Goal: Information Seeking & Learning: Learn about a topic

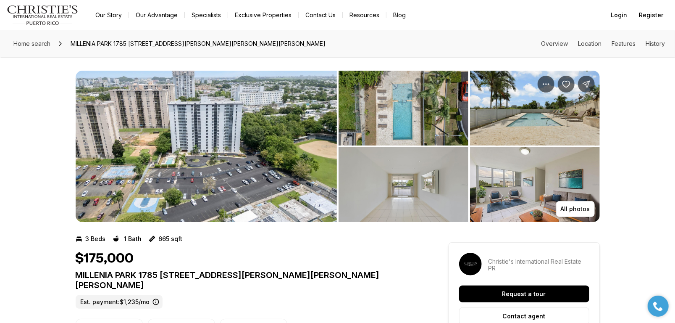
click at [175, 140] on img "View image gallery" at bounding box center [206, 146] width 261 height 151
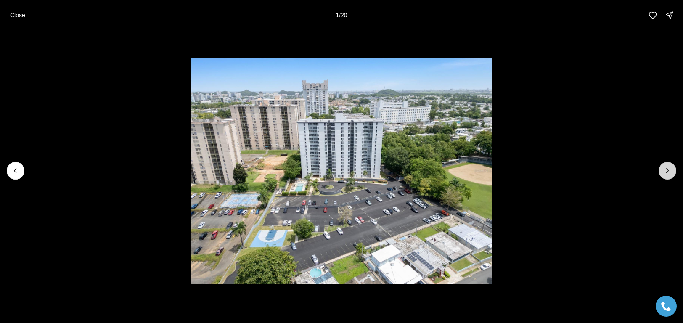
click at [665, 174] on icon "Next slide" at bounding box center [667, 170] width 8 height 8
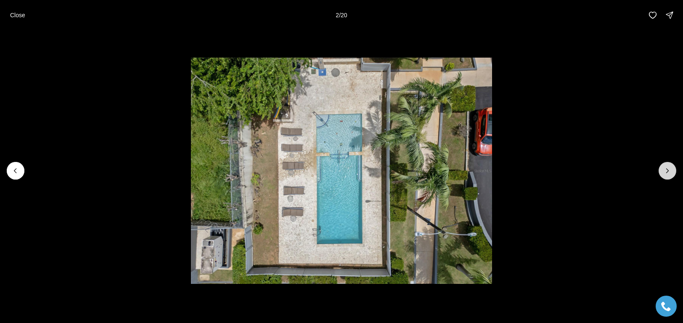
click at [665, 172] on icon "Next slide" at bounding box center [667, 170] width 8 height 8
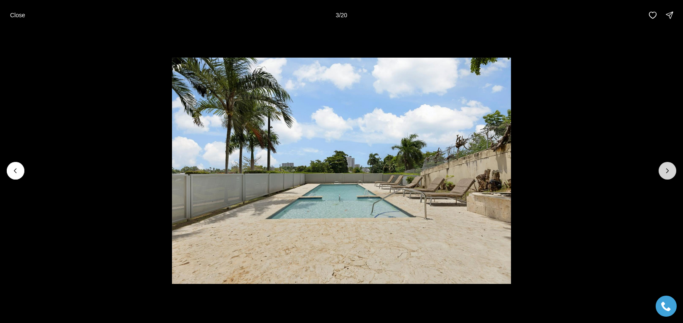
click at [666, 172] on icon "Next slide" at bounding box center [667, 170] width 8 height 8
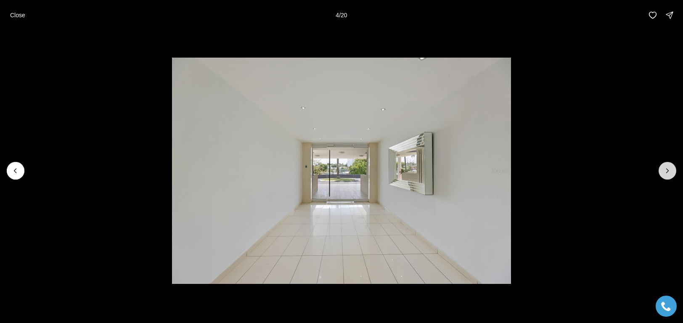
click at [666, 172] on icon "Next slide" at bounding box center [667, 170] width 8 height 8
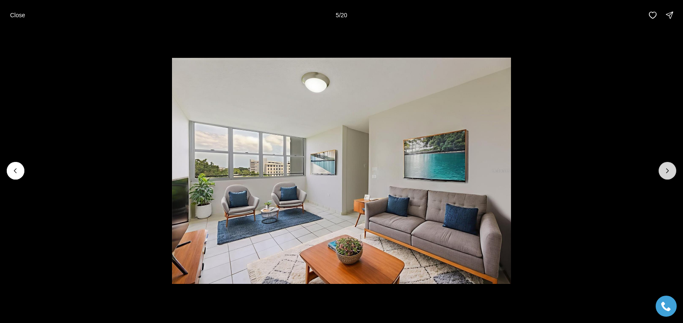
click at [666, 172] on icon "Next slide" at bounding box center [667, 170] width 8 height 8
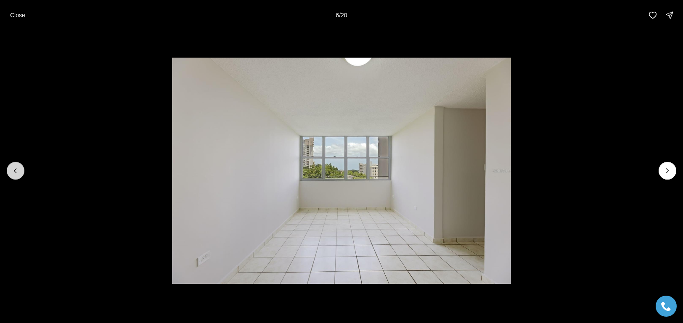
click at [15, 171] on icon "Previous slide" at bounding box center [15, 171] width 2 height 4
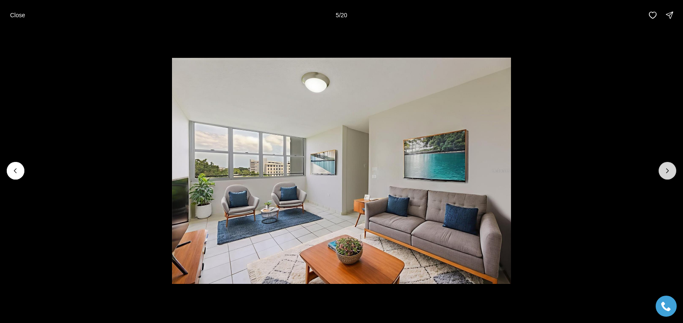
click at [667, 174] on icon "Next slide" at bounding box center [667, 170] width 8 height 8
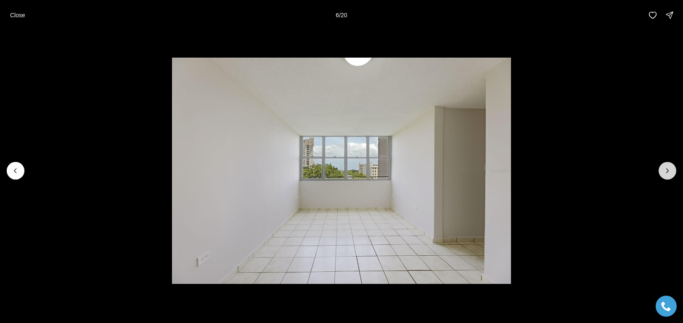
click at [667, 173] on icon "Next slide" at bounding box center [667, 170] width 8 height 8
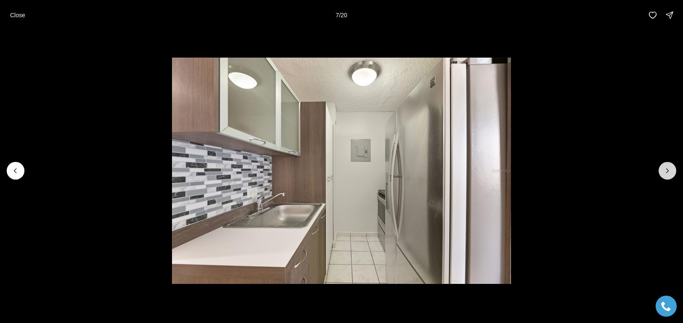
click at [667, 173] on icon "Next slide" at bounding box center [667, 170] width 8 height 8
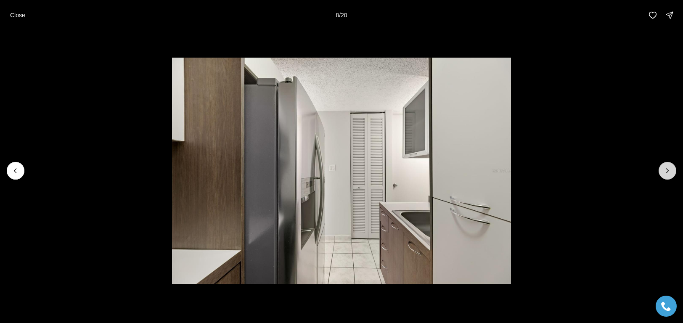
click at [667, 173] on icon "Next slide" at bounding box center [667, 170] width 8 height 8
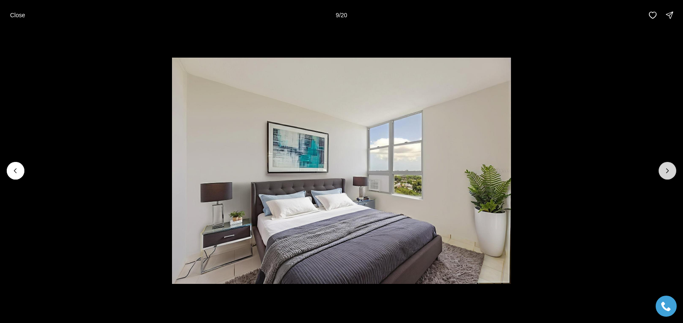
click at [667, 173] on icon "Next slide" at bounding box center [667, 170] width 8 height 8
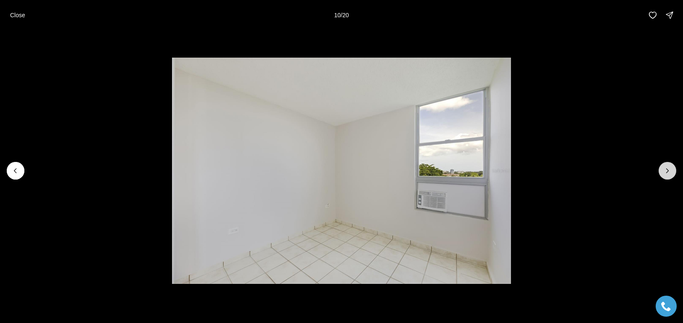
click at [667, 173] on icon "Next slide" at bounding box center [667, 170] width 8 height 8
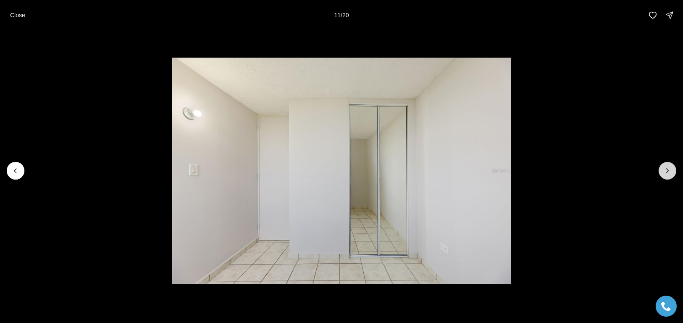
click at [667, 173] on icon "Next slide" at bounding box center [667, 170] width 8 height 8
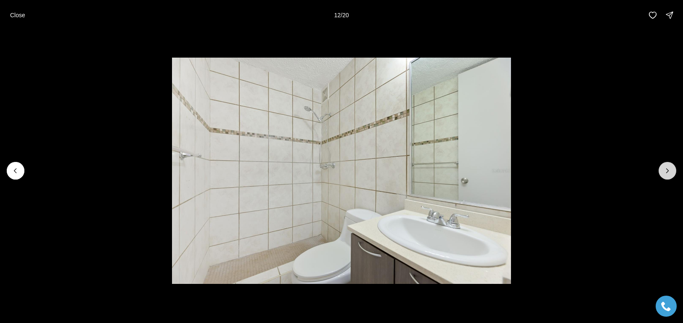
click at [667, 173] on icon "Next slide" at bounding box center [667, 170] width 8 height 8
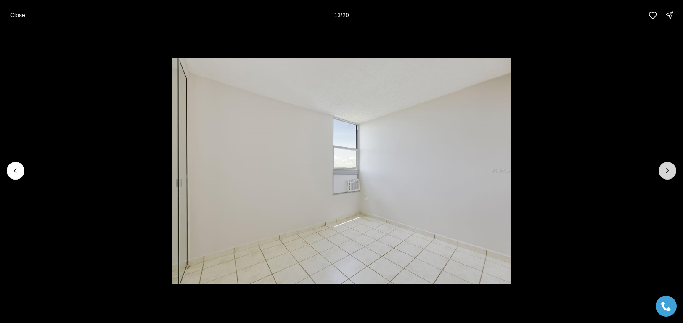
click at [667, 173] on icon "Next slide" at bounding box center [667, 170] width 8 height 8
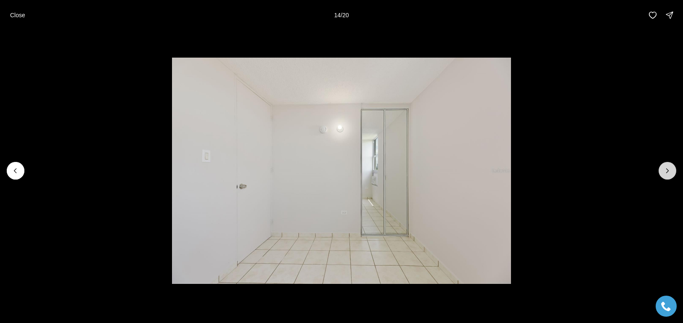
click at [667, 173] on icon "Next slide" at bounding box center [667, 170] width 8 height 8
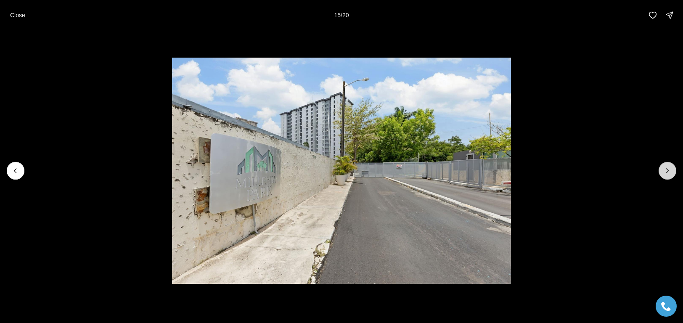
click at [667, 173] on icon "Next slide" at bounding box center [667, 170] width 8 height 8
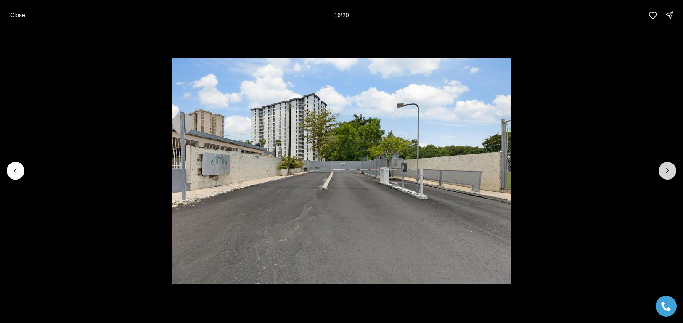
click at [667, 173] on icon "Next slide" at bounding box center [667, 170] width 8 height 8
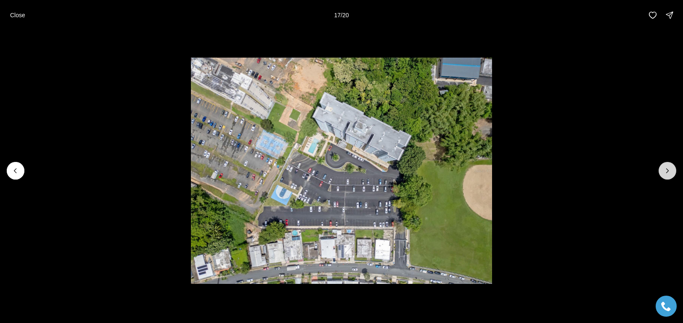
click at [667, 173] on icon "Next slide" at bounding box center [667, 170] width 8 height 8
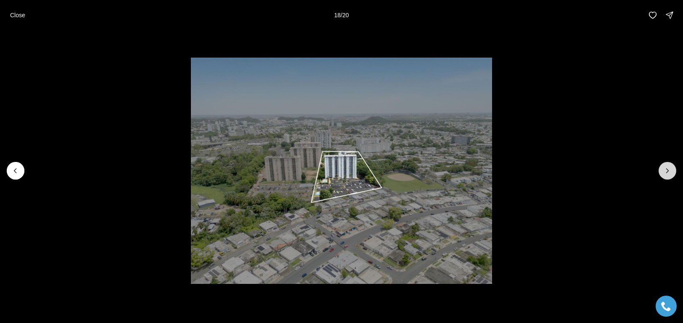
click at [667, 173] on icon "Next slide" at bounding box center [667, 170] width 8 height 8
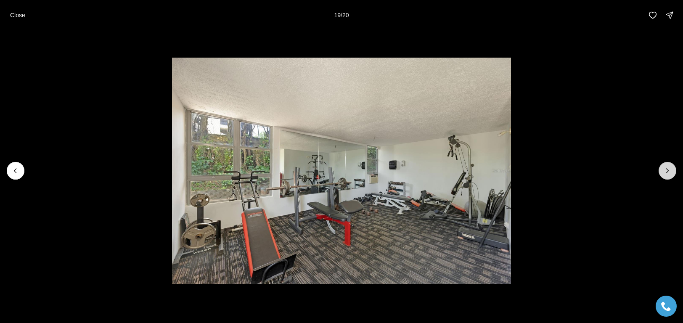
click at [667, 173] on icon "Next slide" at bounding box center [667, 170] width 8 height 8
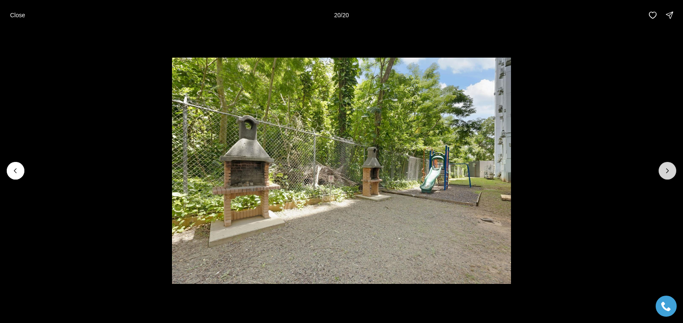
click at [667, 173] on div at bounding box center [667, 171] width 18 height 18
